Goal: Contribute content

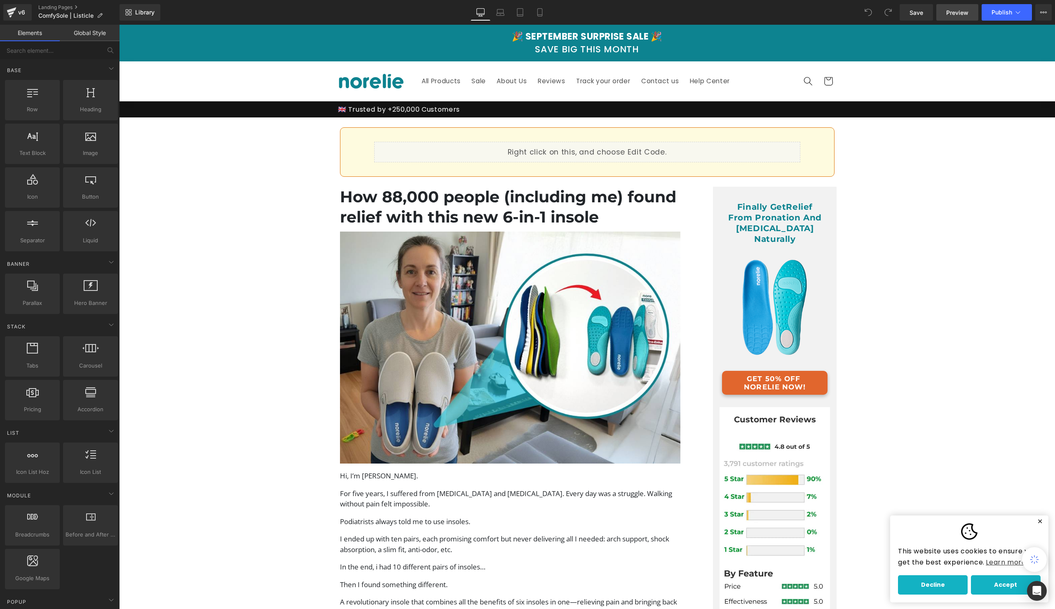
click at [962, 12] on span "Preview" at bounding box center [958, 12] width 22 height 9
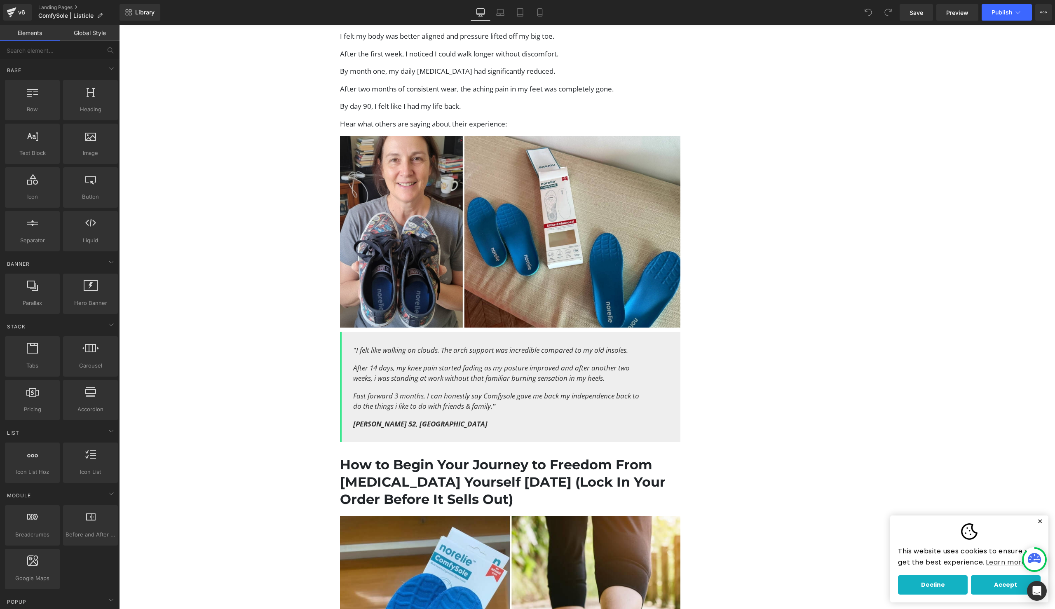
scroll to position [2592, 0]
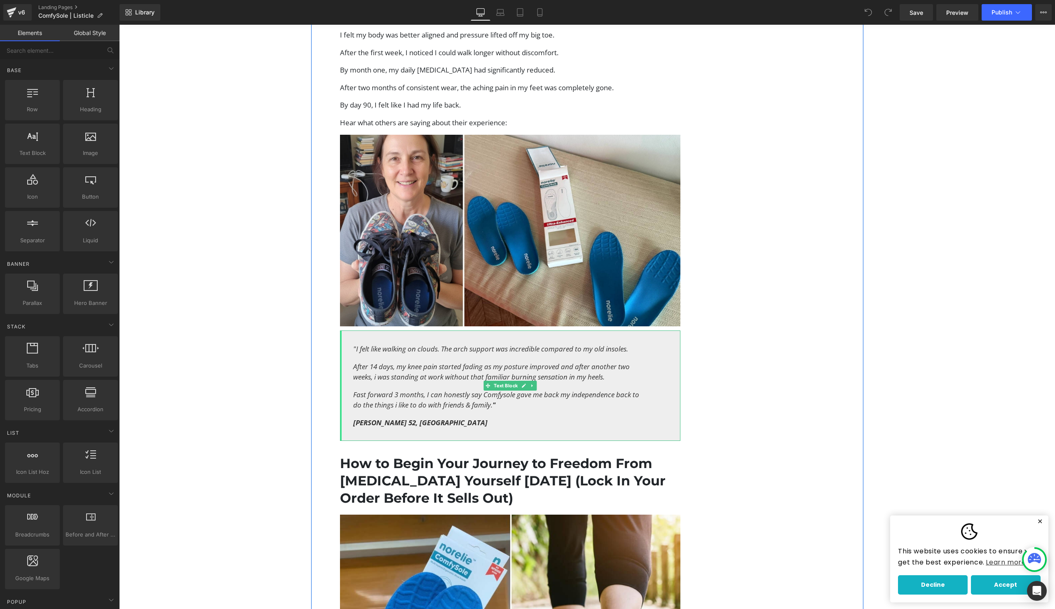
click at [555, 390] on icon "Fast forward 3 months, I can honestly say Comfysole gave me back my independenc…" at bounding box center [496, 400] width 286 height 20
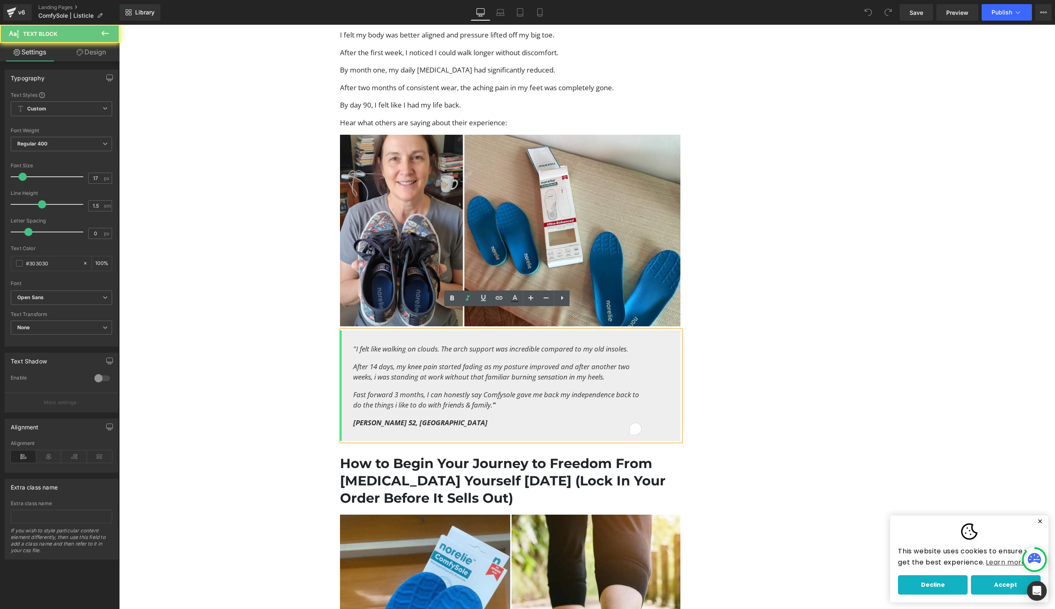
click at [512, 390] on icon "Fast forward 3 months, I can honestly say Comfysole gave me back my independenc…" at bounding box center [496, 400] width 286 height 20
click at [550, 390] on icon "Fast forward 3 months, I can honestly say Comfysole gave me back my independenc…" at bounding box center [496, 400] width 286 height 20
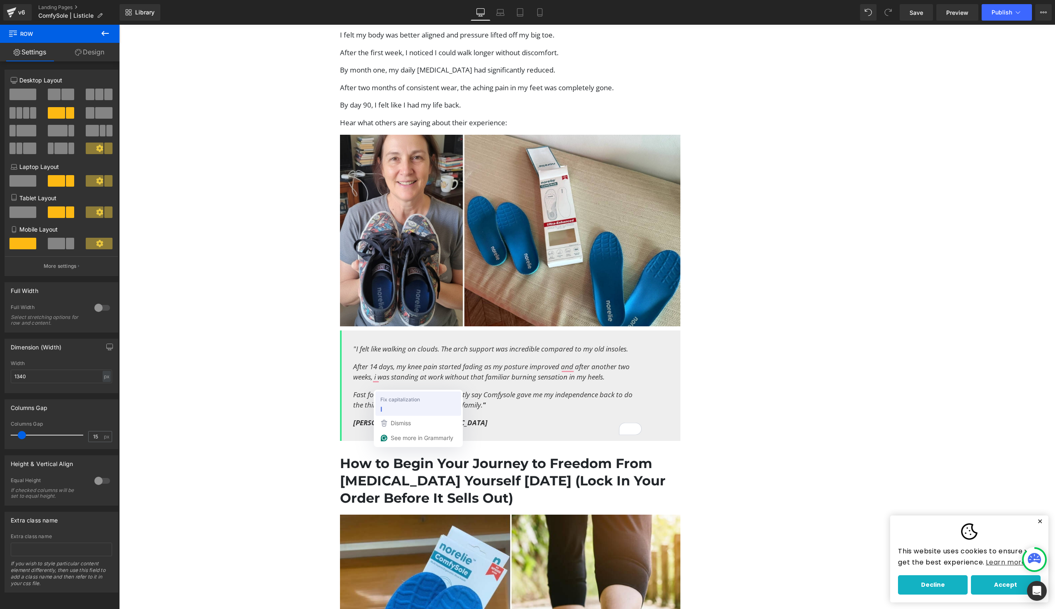
click at [389, 409] on div "I" at bounding box center [418, 409] width 79 height 13
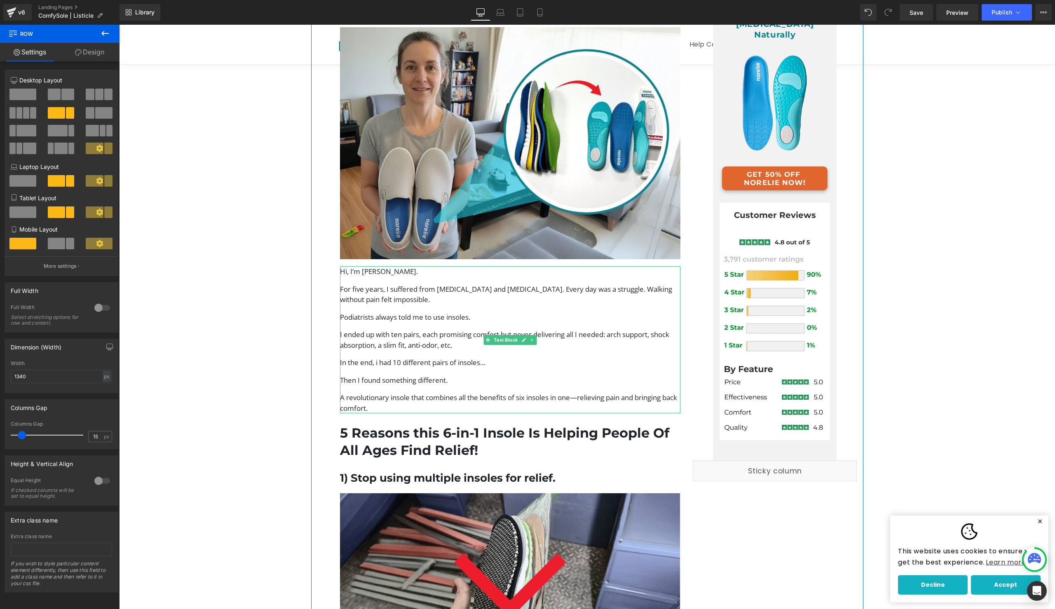
scroll to position [0, 0]
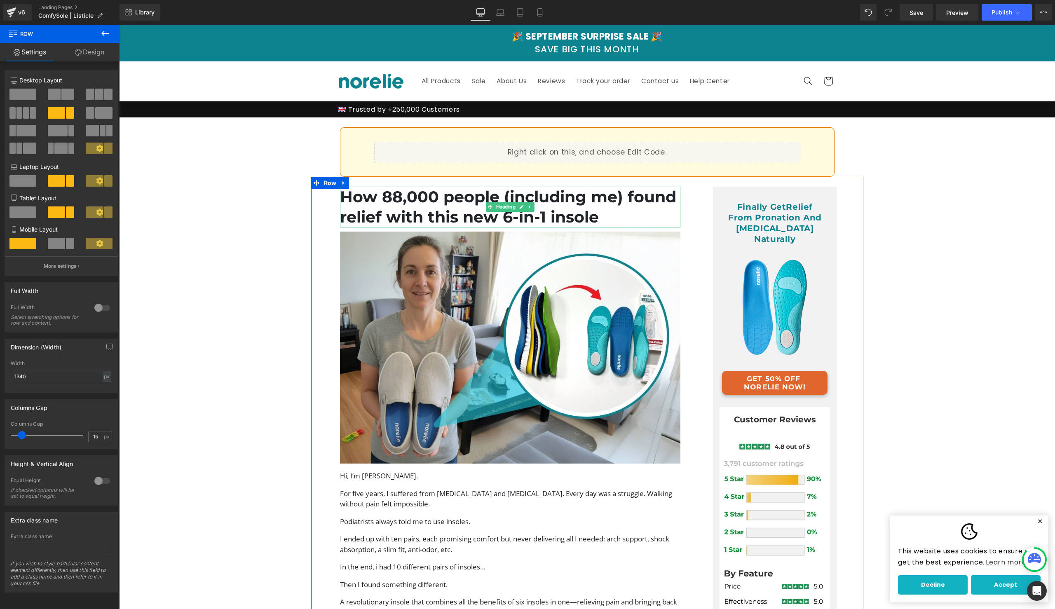
click at [538, 209] on h1 "How 88,000 people (including me) found relief with this new 6-in-1 insole" at bounding box center [510, 207] width 341 height 41
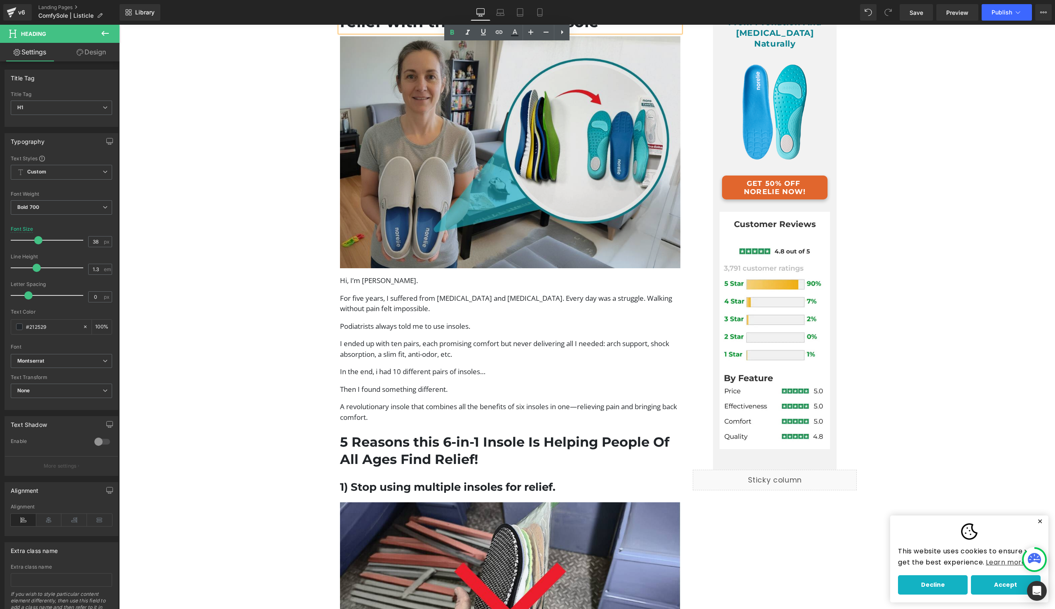
scroll to position [221, 0]
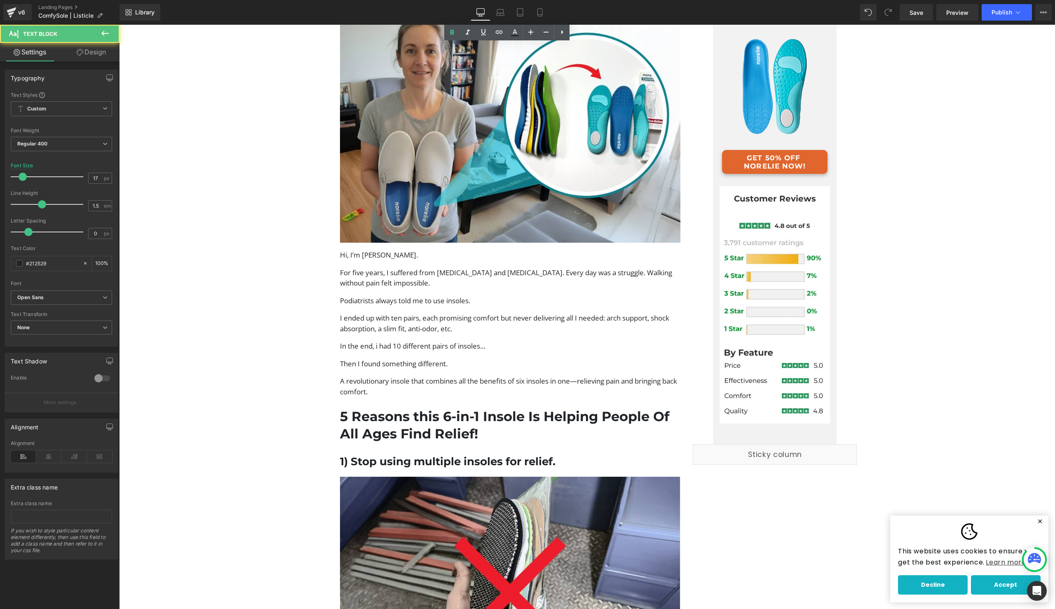
click at [545, 345] on p "In the end, i had 10 different pairs of insoles…" at bounding box center [510, 346] width 341 height 11
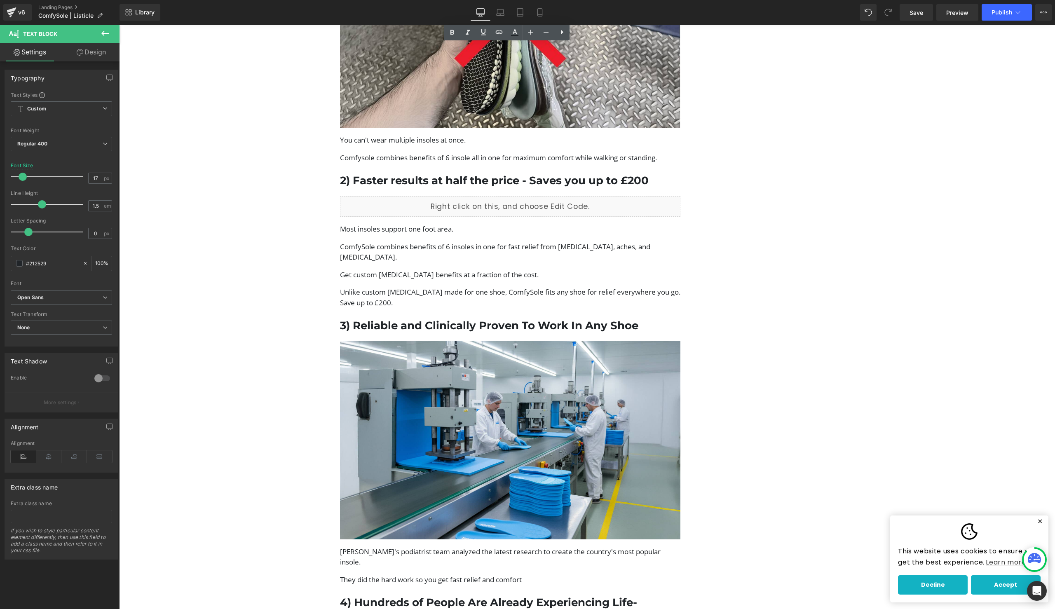
scroll to position [804, 0]
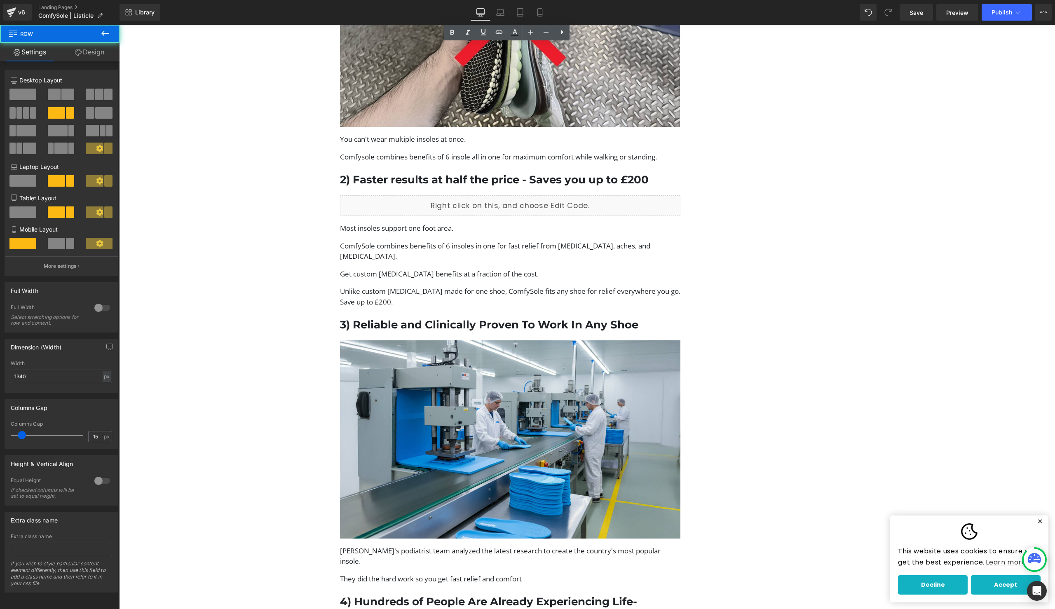
click at [992, 16] on button "Publish" at bounding box center [1007, 12] width 50 height 16
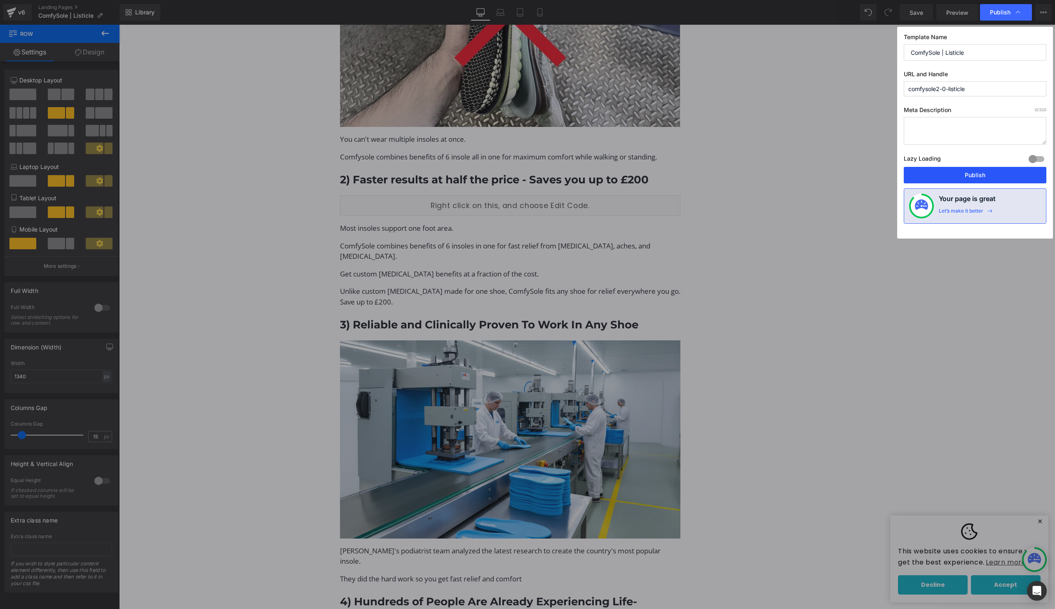
drag, startPoint x: 946, startPoint y: 171, endPoint x: 700, endPoint y: 134, distance: 249.2
click at [946, 171] on button "Publish" at bounding box center [975, 175] width 143 height 16
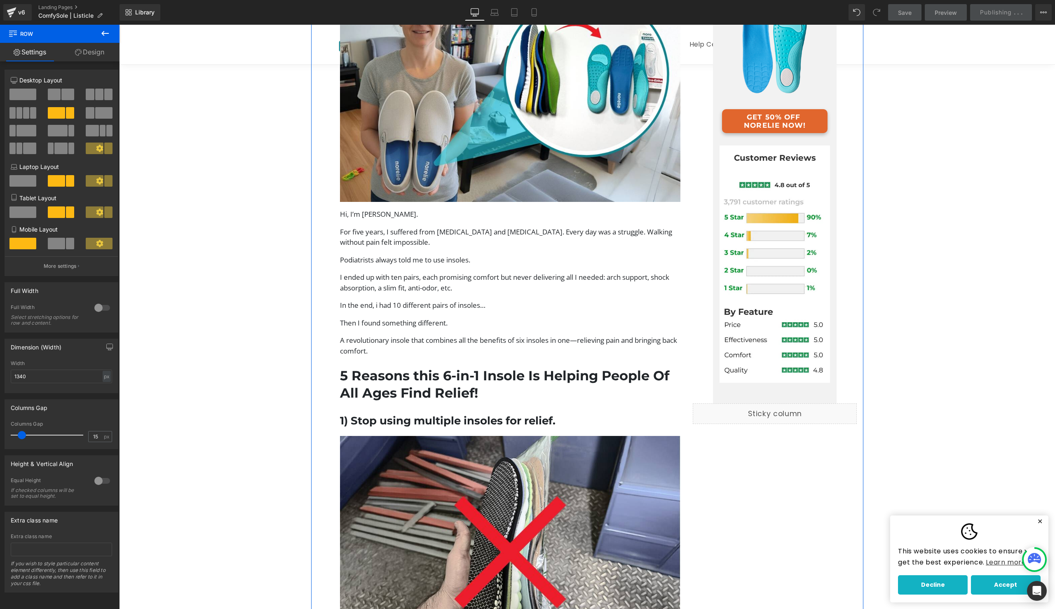
scroll to position [0, 0]
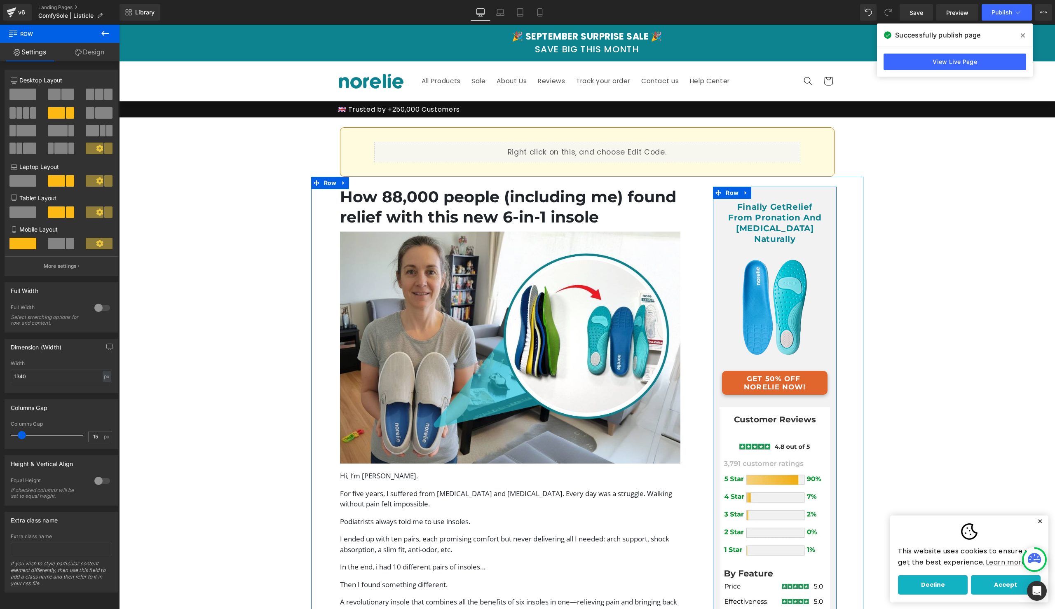
click at [734, 371] on link "GET 50% OFF NORELIE NOW!" at bounding box center [775, 383] width 106 height 24
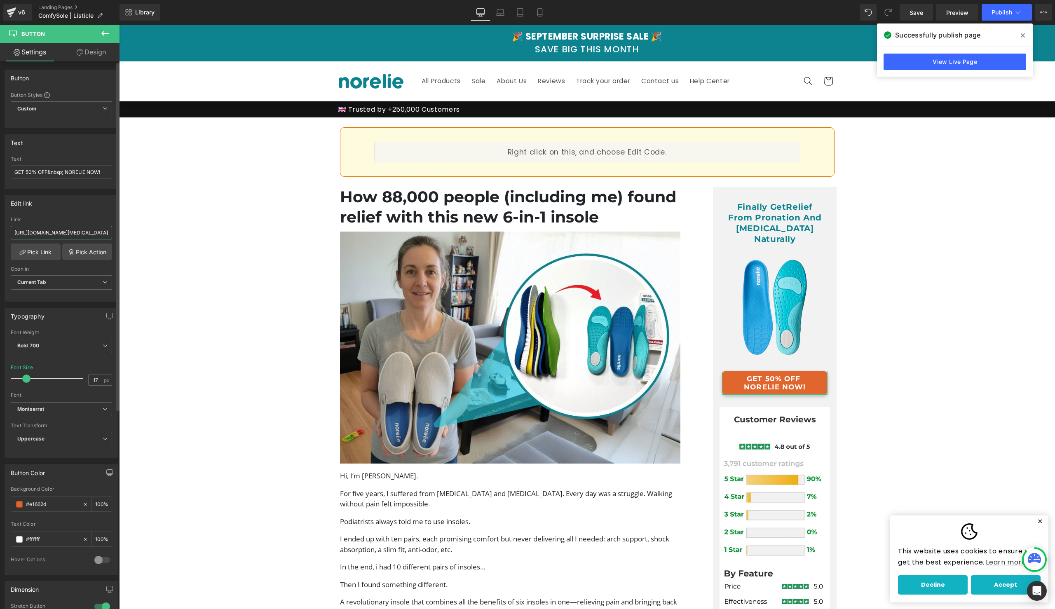
click at [63, 230] on input "[URL][DOMAIN_NAME][MEDICAL_DATA]" at bounding box center [61, 233] width 101 height 14
type input "[URL][DOMAIN_NAME]"
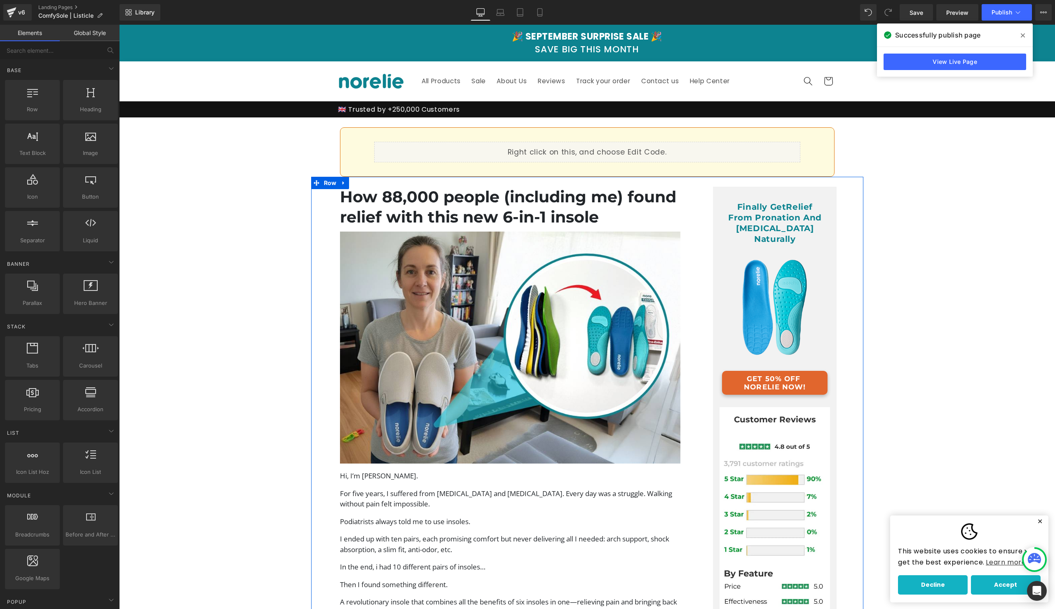
click at [731, 371] on link "GET 50% OFF NORELIE NOW!" at bounding box center [775, 383] width 106 height 24
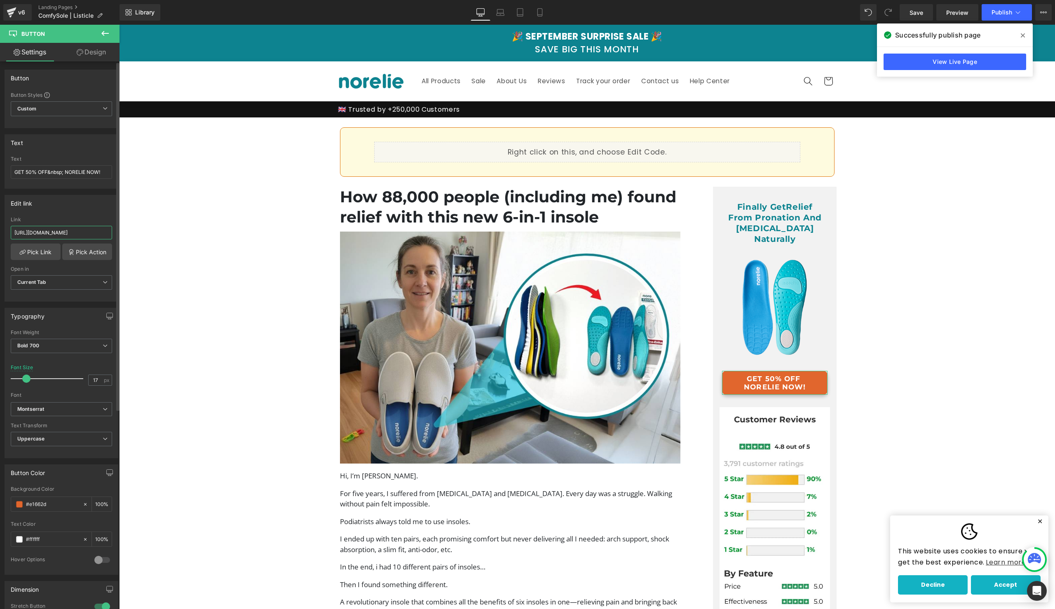
click at [55, 237] on input "[URL][DOMAIN_NAME]" at bounding box center [61, 233] width 101 height 14
click at [498, 13] on icon at bounding box center [500, 12] width 8 height 8
type input "16"
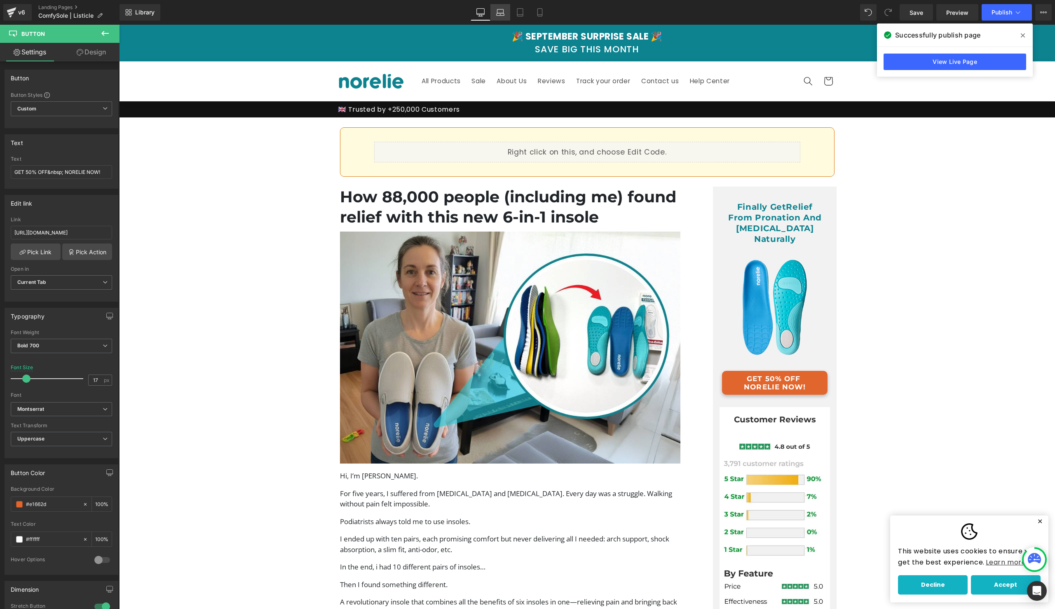
type input "100"
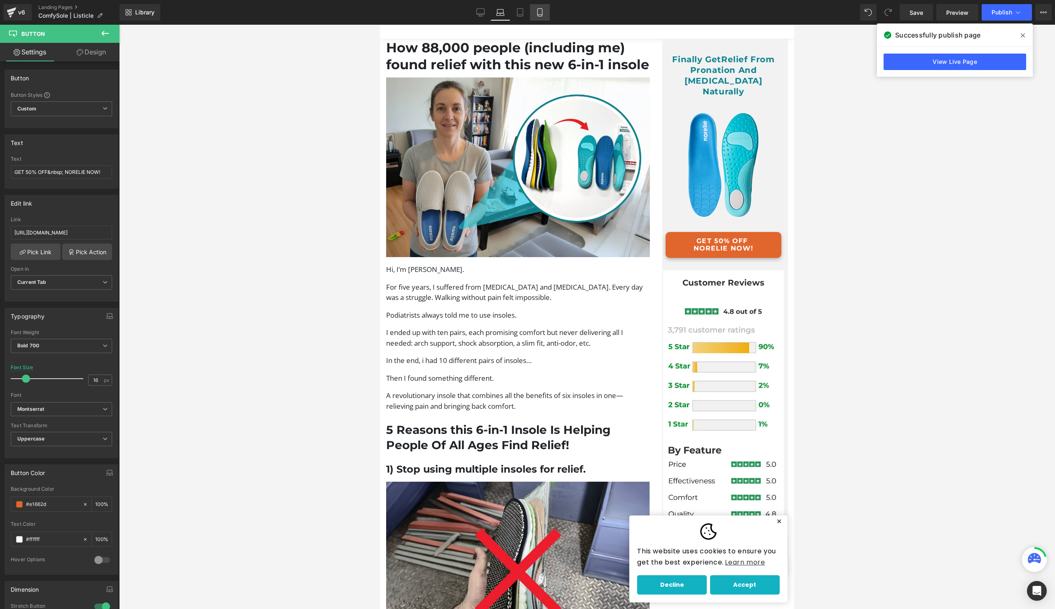
click at [544, 14] on icon at bounding box center [540, 12] width 8 height 8
type input "17"
type input "100"
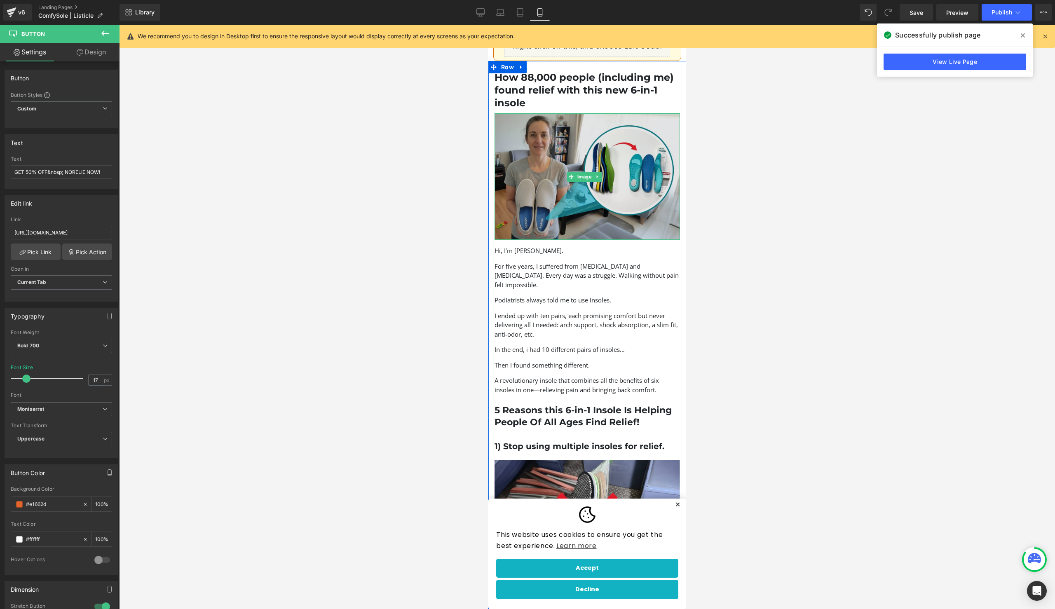
scroll to position [0, 0]
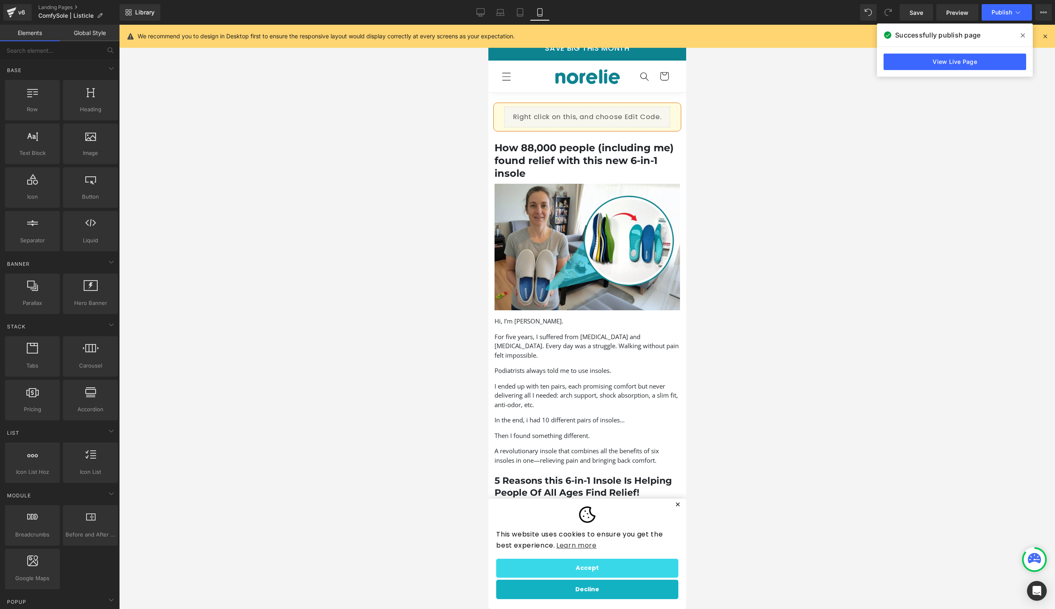
click at [644, 567] on button "Accept" at bounding box center [587, 568] width 182 height 19
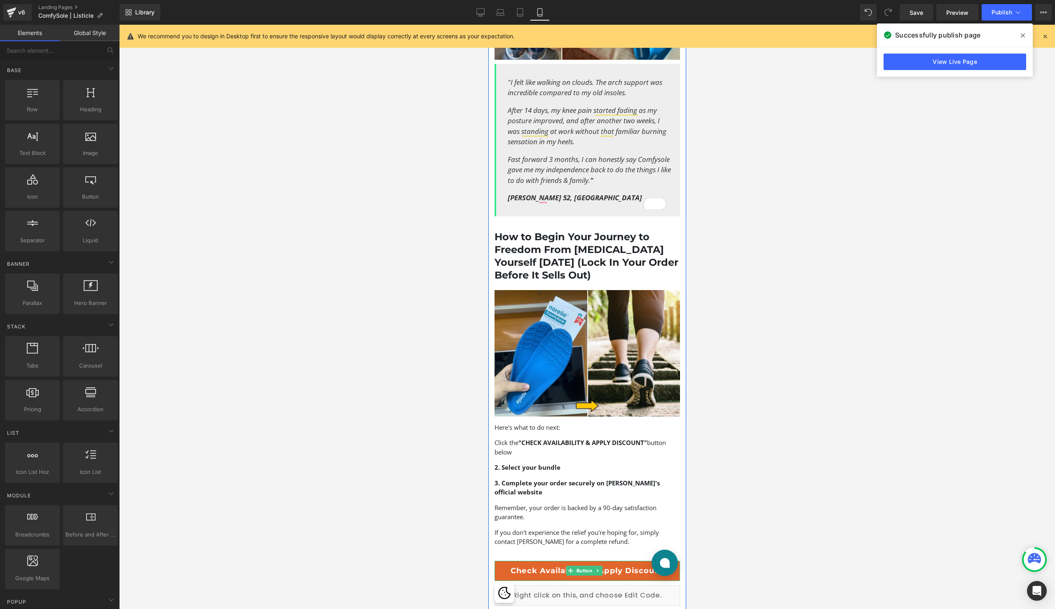
scroll to position [2200, 0]
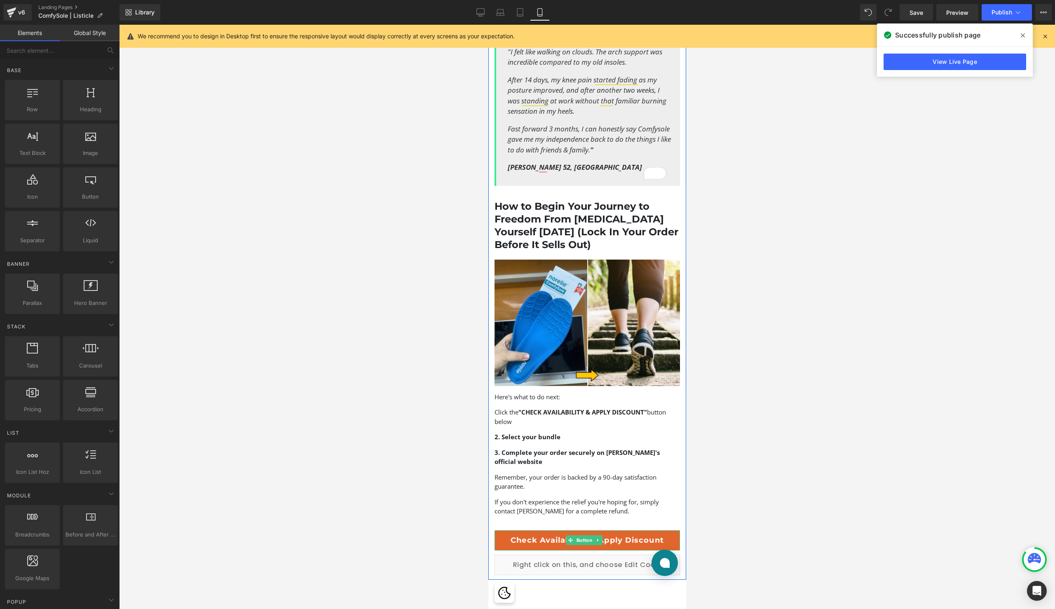
click at [635, 531] on link "Check Availability & Apply Discount" at bounding box center [587, 541] width 186 height 21
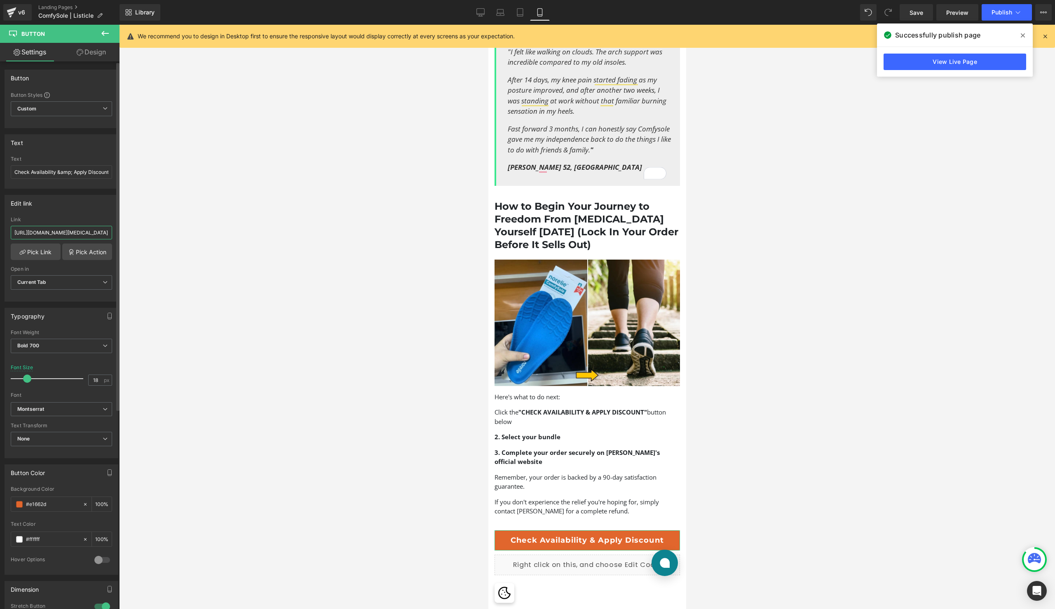
click at [67, 230] on input "[URL][DOMAIN_NAME][MEDICAL_DATA]" at bounding box center [61, 233] width 101 height 14
drag, startPoint x: 93, startPoint y: 233, endPoint x: 137, endPoint y: 233, distance: 44.1
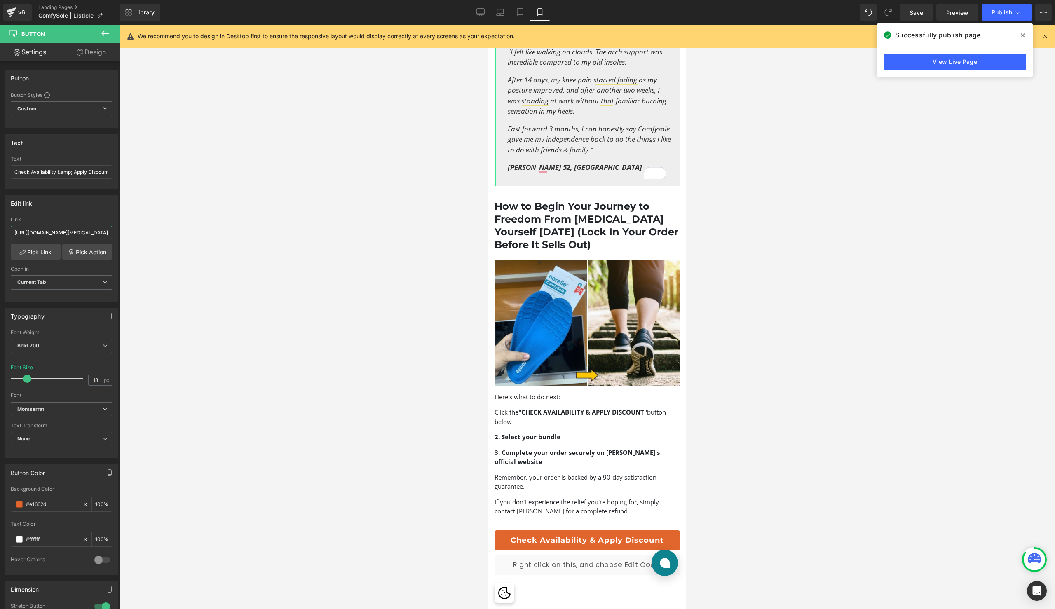
click at [137, 233] on div "You are previewing how the will restyle your page. You can not edit Elements in…" at bounding box center [527, 311] width 1055 height 623
click at [86, 232] on input "[URL][DOMAIN_NAME][MEDICAL_DATA]" at bounding box center [61, 233] width 101 height 14
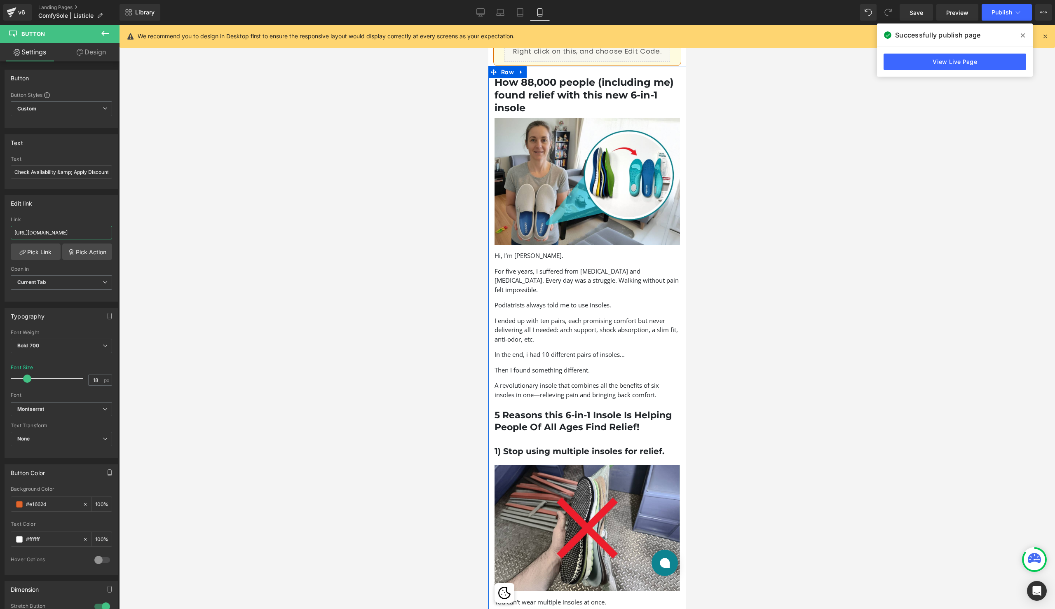
scroll to position [0, 0]
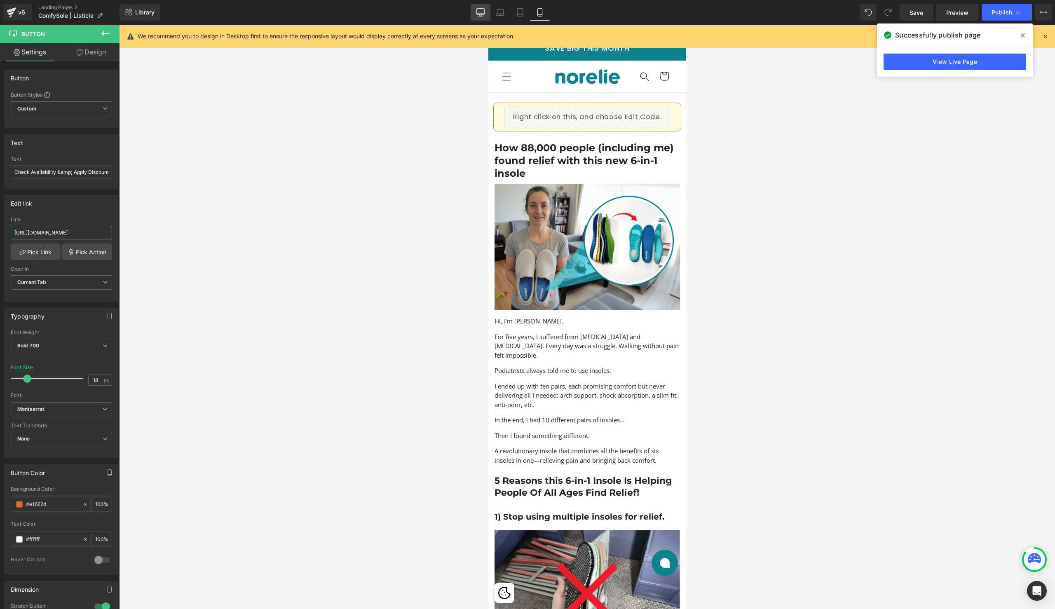
type input "[URL][DOMAIN_NAME]"
click at [484, 14] on icon at bounding box center [481, 12] width 8 height 6
type input "24"
type input "100"
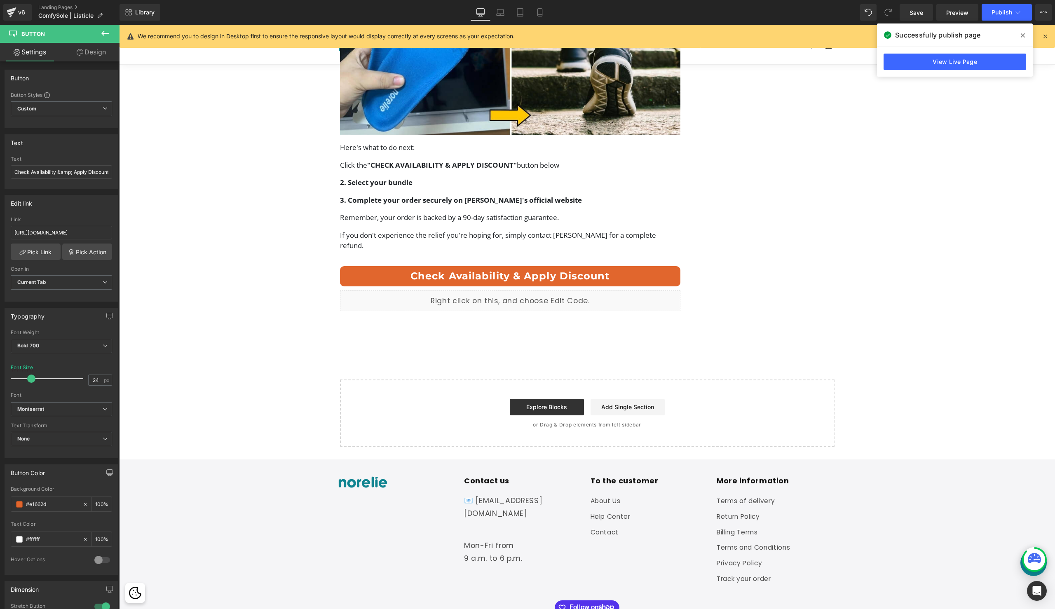
scroll to position [3183, 0]
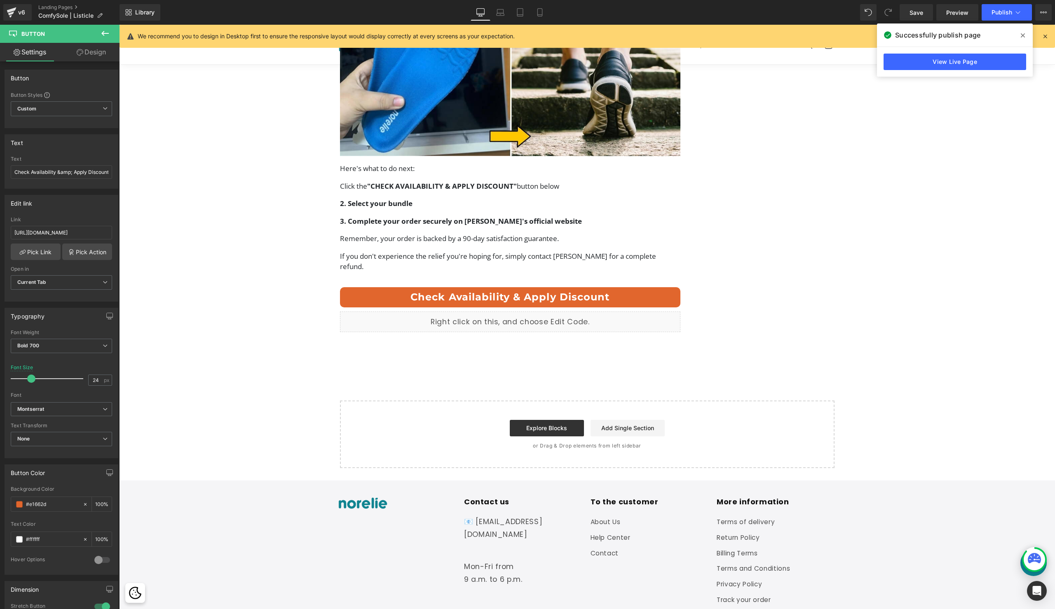
click at [599, 287] on link "Check Availability & Apply Discount" at bounding box center [510, 297] width 341 height 21
drag, startPoint x: 74, startPoint y: 232, endPoint x: 108, endPoint y: 233, distance: 33.4
click at [110, 234] on div "[URL][DOMAIN_NAME] Link [URL][DOMAIN_NAME] Pick Link Pick Action Current Tab Ne…" at bounding box center [61, 259] width 113 height 85
click at [108, 233] on input "[URL][DOMAIN_NAME]" at bounding box center [61, 233] width 101 height 14
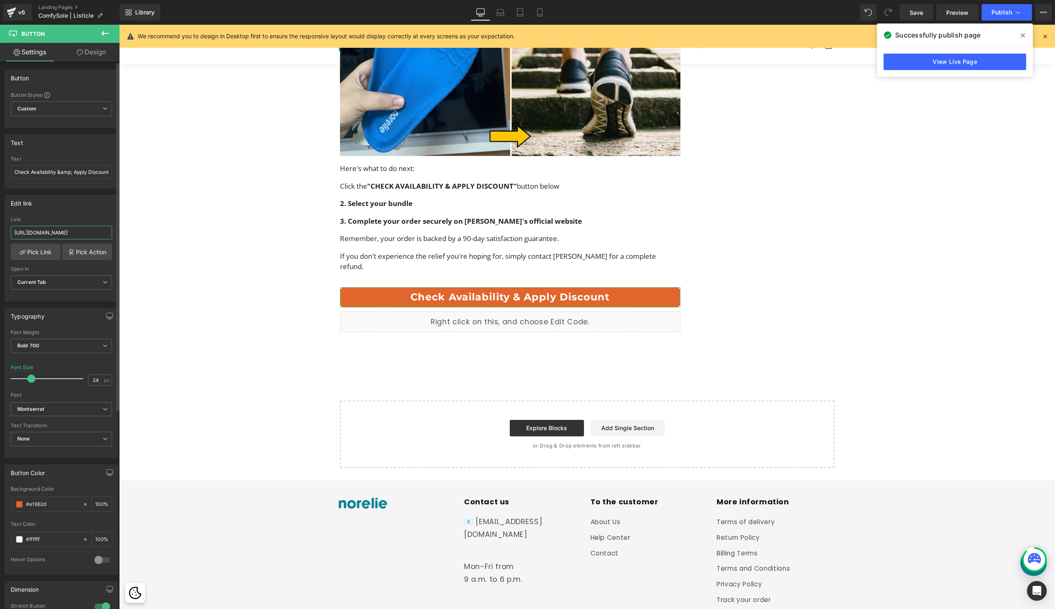
drag, startPoint x: 108, startPoint y: 233, endPoint x: 113, endPoint y: 233, distance: 5.4
click at [113, 233] on div "[URL][DOMAIN_NAME] Link [URL][DOMAIN_NAME] Pick Link Pick Action Current Tab Ne…" at bounding box center [61, 259] width 113 height 85
click at [88, 228] on input "[URL][DOMAIN_NAME]" at bounding box center [61, 233] width 101 height 14
drag, startPoint x: 207, startPoint y: 253, endPoint x: 134, endPoint y: 228, distance: 77.8
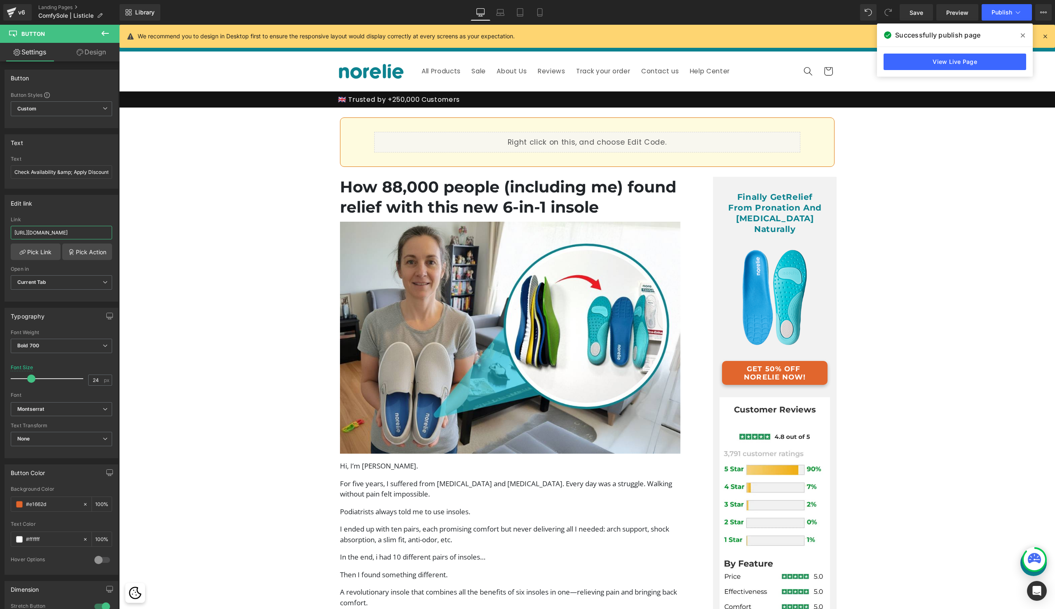
scroll to position [0, 0]
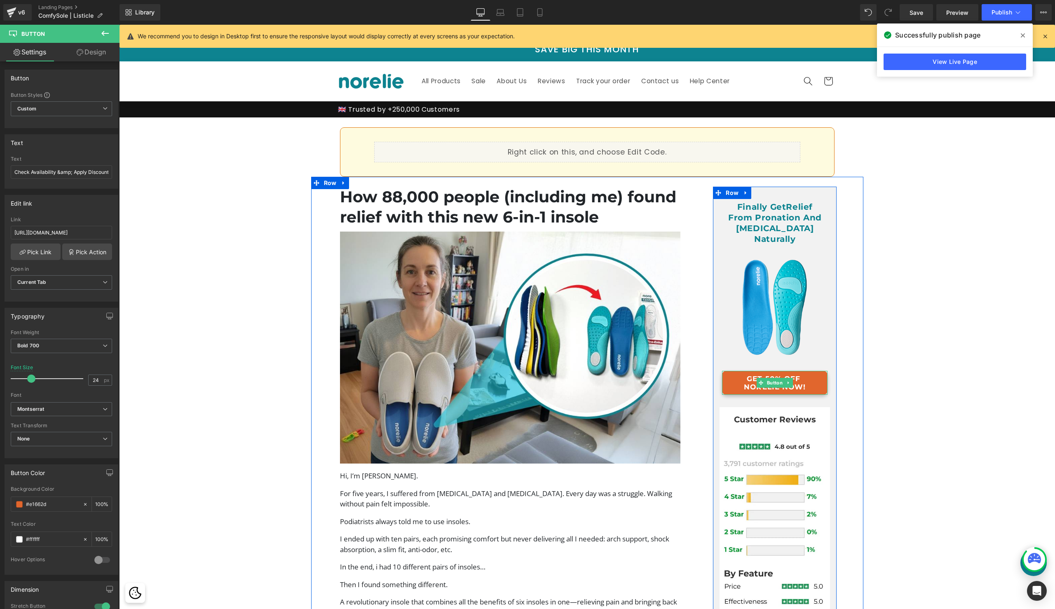
click at [761, 378] on span at bounding box center [761, 383] width 9 height 10
click at [746, 371] on link "GET 50% OFF NORELIE NOW!" at bounding box center [775, 383] width 106 height 24
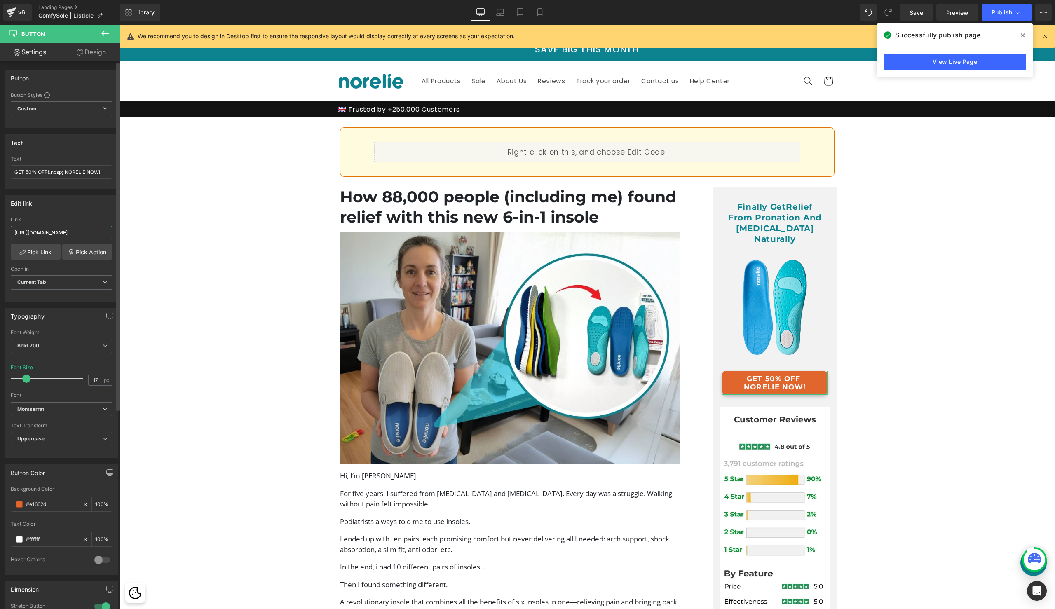
click at [68, 232] on input "[URL][DOMAIN_NAME]" at bounding box center [61, 233] width 101 height 14
drag, startPoint x: 187, startPoint y: 256, endPoint x: 137, endPoint y: 232, distance: 55.3
click at [1001, 14] on span "Publish" at bounding box center [1002, 12] width 21 height 7
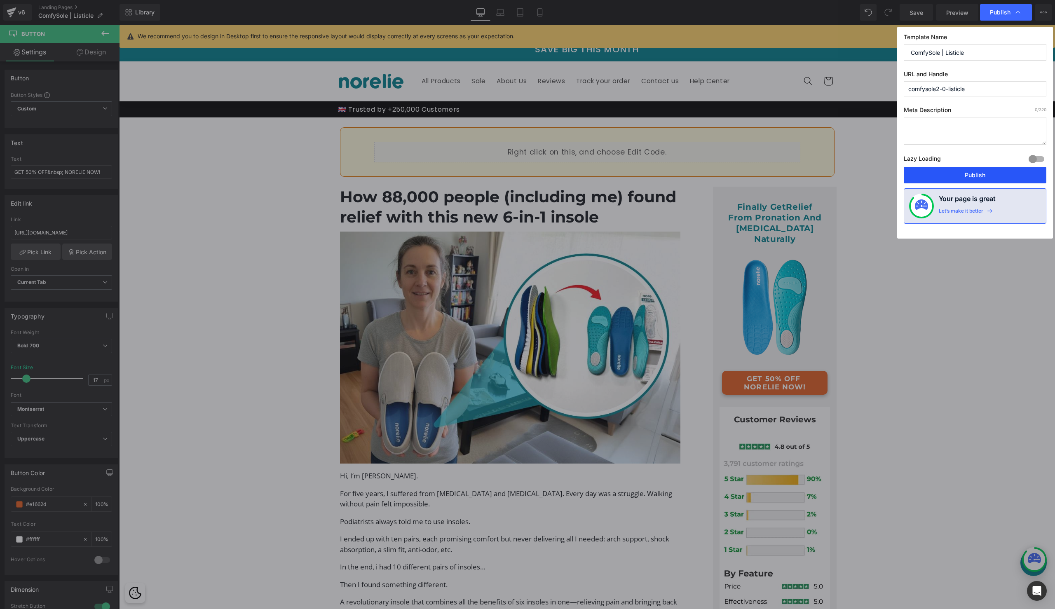
click at [930, 178] on button "Publish" at bounding box center [975, 175] width 143 height 16
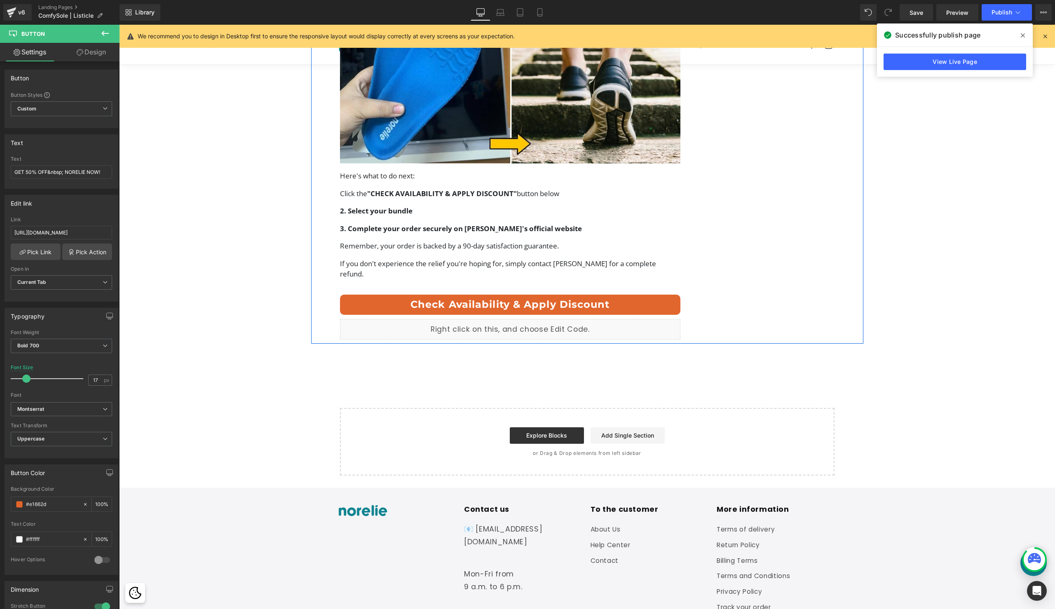
scroll to position [3171, 0]
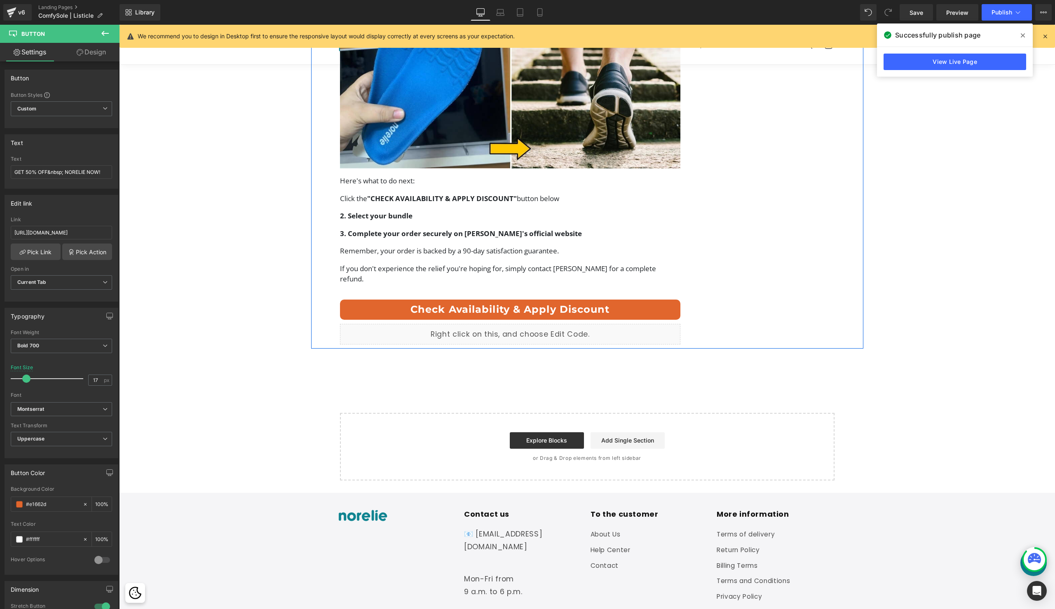
click at [601, 300] on link "Check Availability & Apply Discount" at bounding box center [510, 310] width 341 height 21
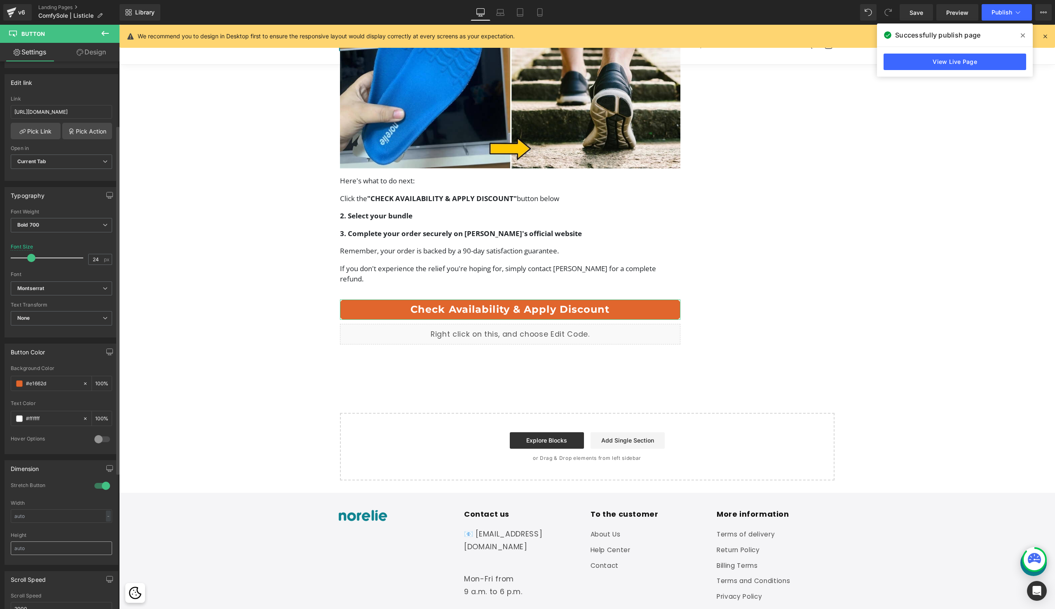
scroll to position [0, 0]
